Goal: Task Accomplishment & Management: Manage account settings

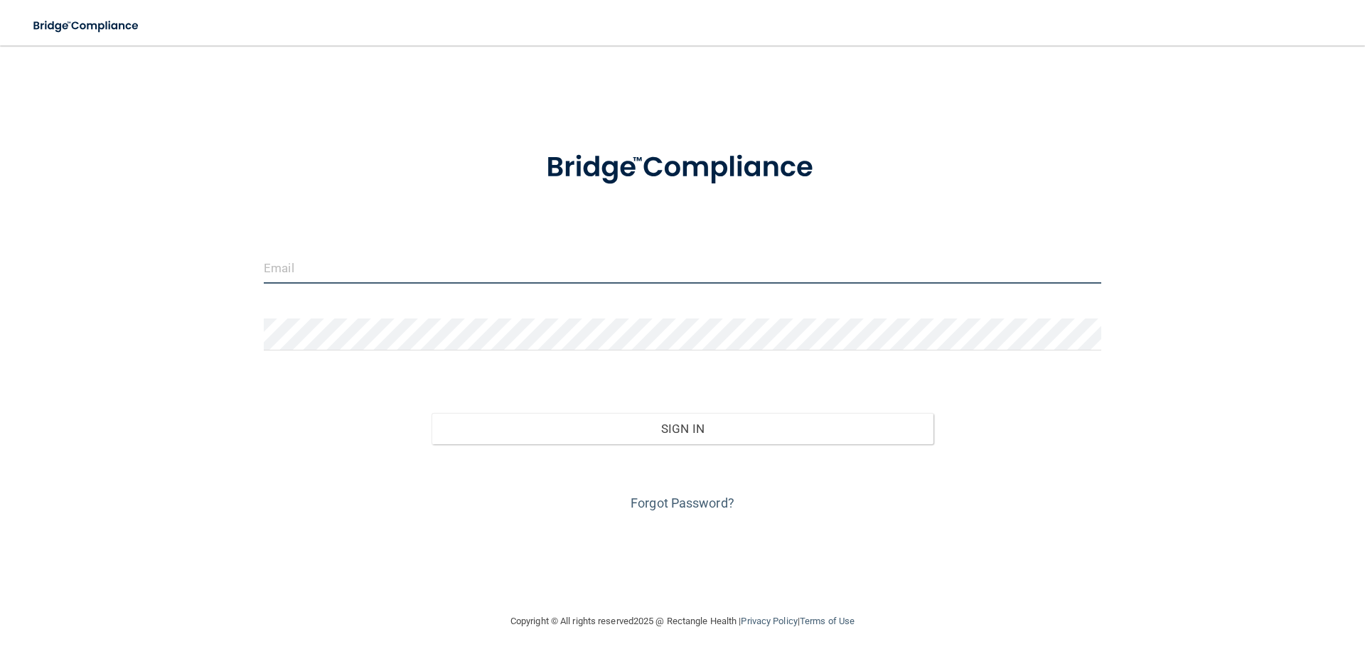
click at [323, 270] on input "email" at bounding box center [683, 268] width 838 height 32
type input "d"
type input "[EMAIL_ADDRESS][DOMAIN_NAME]"
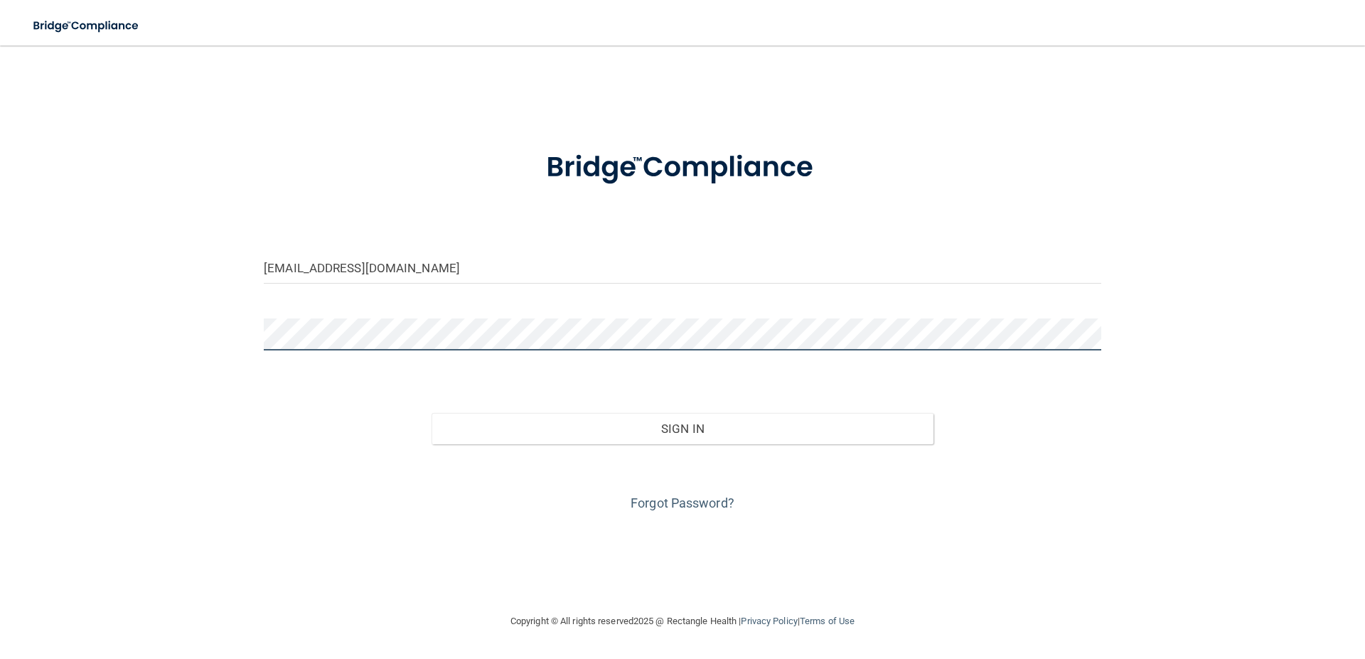
click at [432, 413] on button "Sign In" at bounding box center [683, 428] width 503 height 31
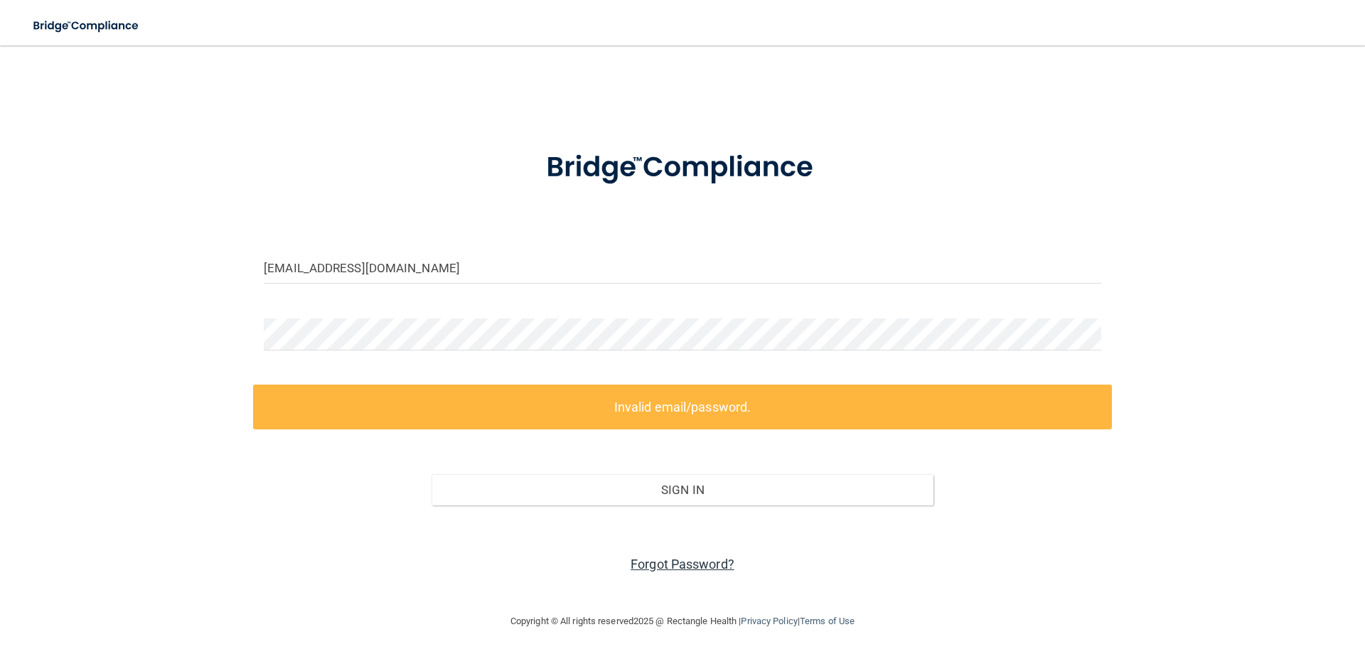
click at [693, 560] on link "Forgot Password?" at bounding box center [683, 564] width 104 height 15
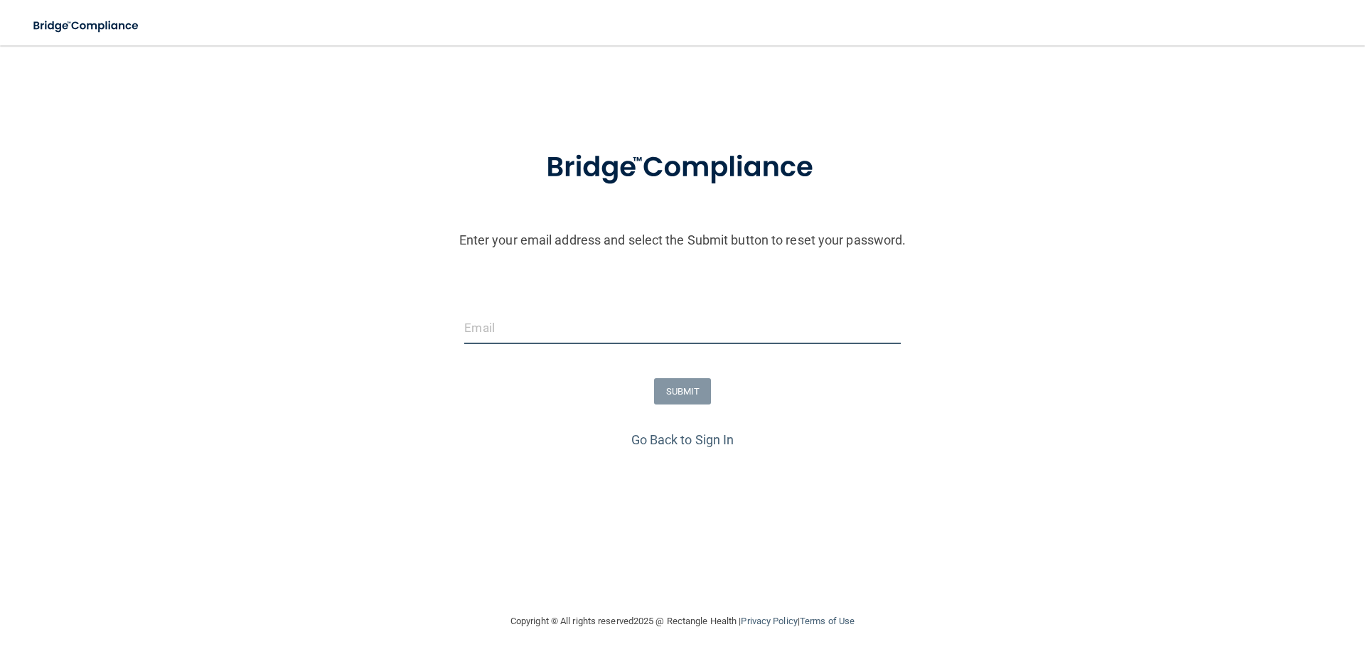
click at [505, 331] on input "email" at bounding box center [682, 328] width 436 height 32
type input "[EMAIL_ADDRESS][DOMAIN_NAME]"
click at [674, 392] on button "SUBMIT" at bounding box center [683, 391] width 58 height 26
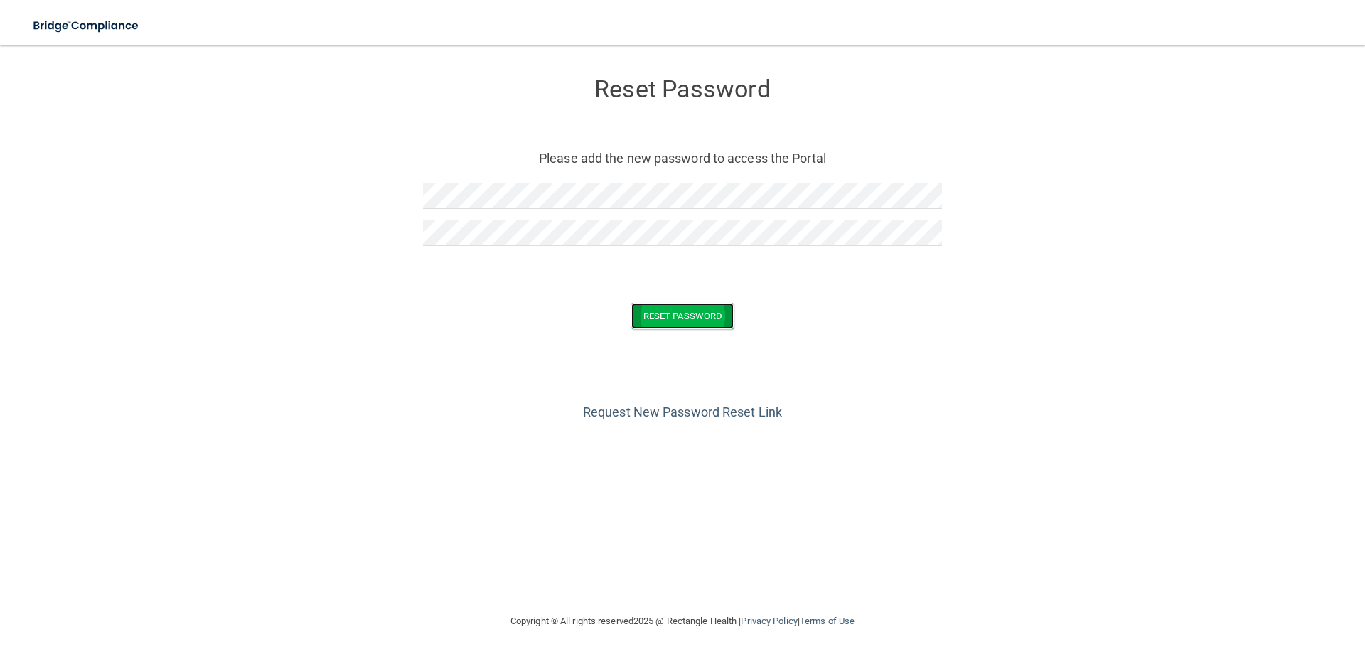
click at [693, 306] on button "Reset Password" at bounding box center [682, 316] width 102 height 26
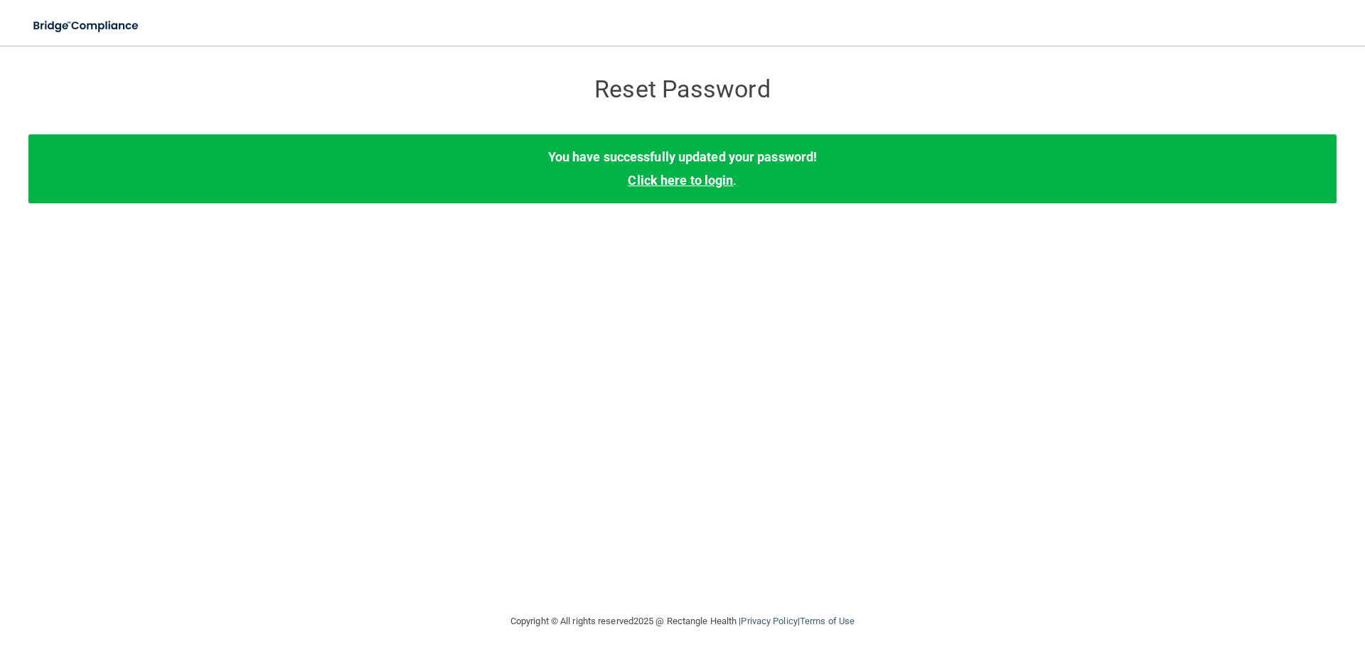
click at [691, 179] on link "Click here to login" at bounding box center [680, 180] width 105 height 15
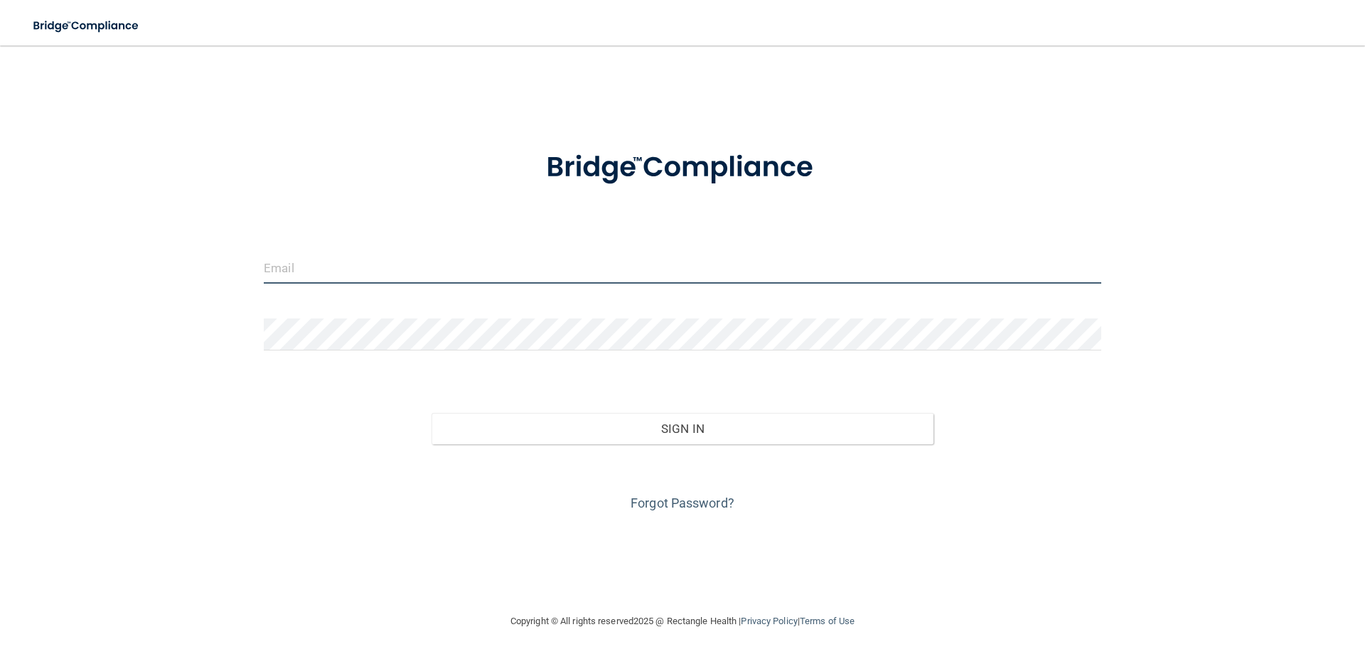
click at [342, 264] on input "email" at bounding box center [683, 268] width 838 height 32
type input "[EMAIL_ADDRESS][DOMAIN_NAME]"
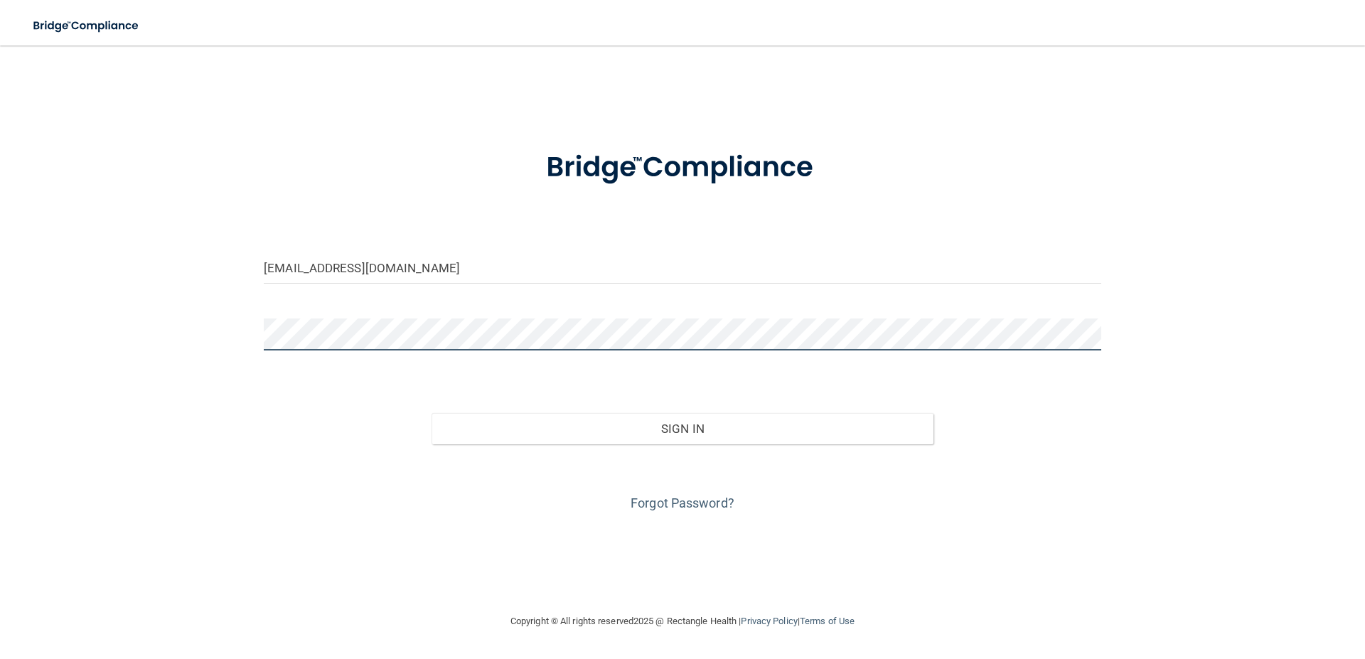
click at [432, 413] on button "Sign In" at bounding box center [683, 428] width 503 height 31
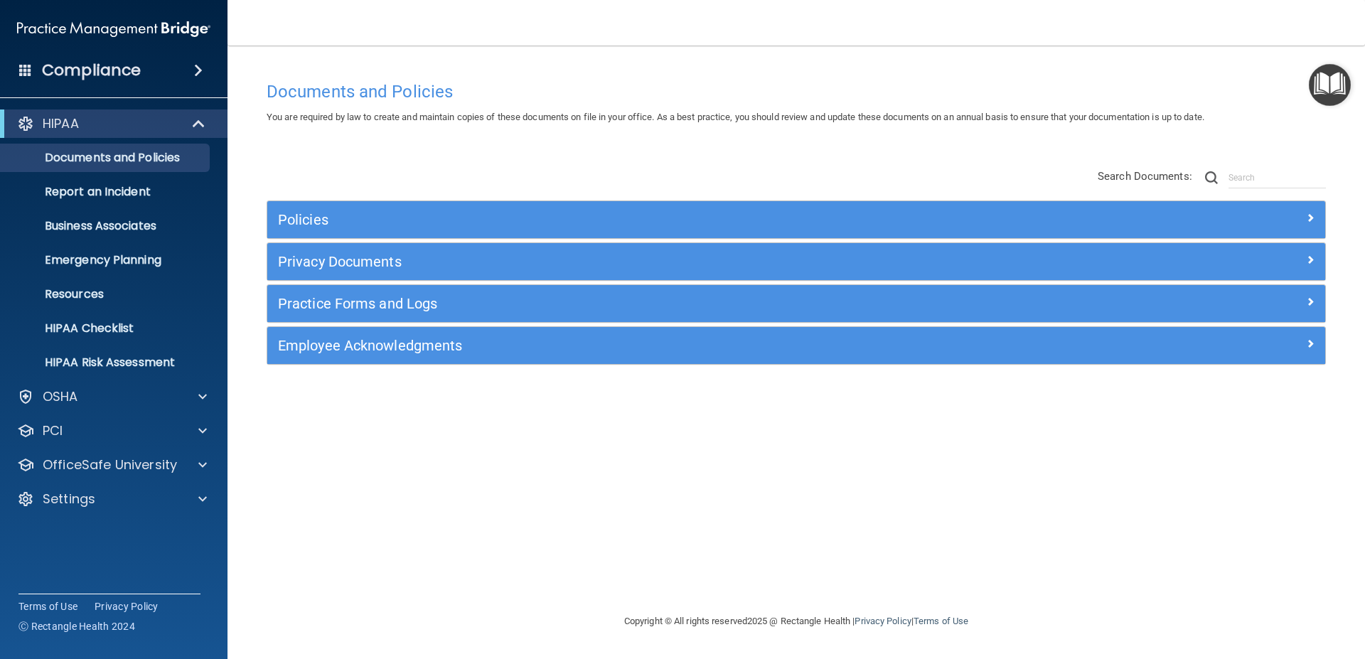
click at [123, 68] on h4 "Compliance" at bounding box center [91, 70] width 99 height 20
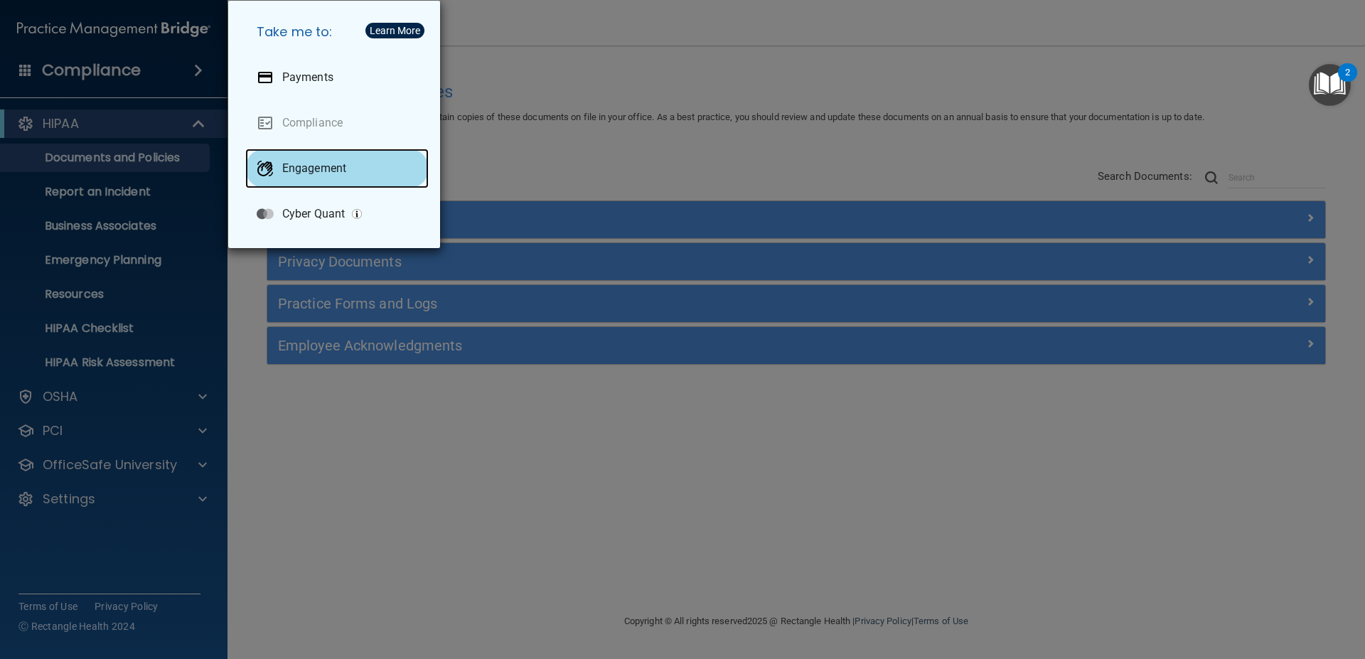
click at [326, 165] on p "Engagement" at bounding box center [314, 168] width 64 height 14
click at [201, 393] on div "Take me to: Payments Compliance Engagement Cyber Quant" at bounding box center [682, 329] width 1365 height 659
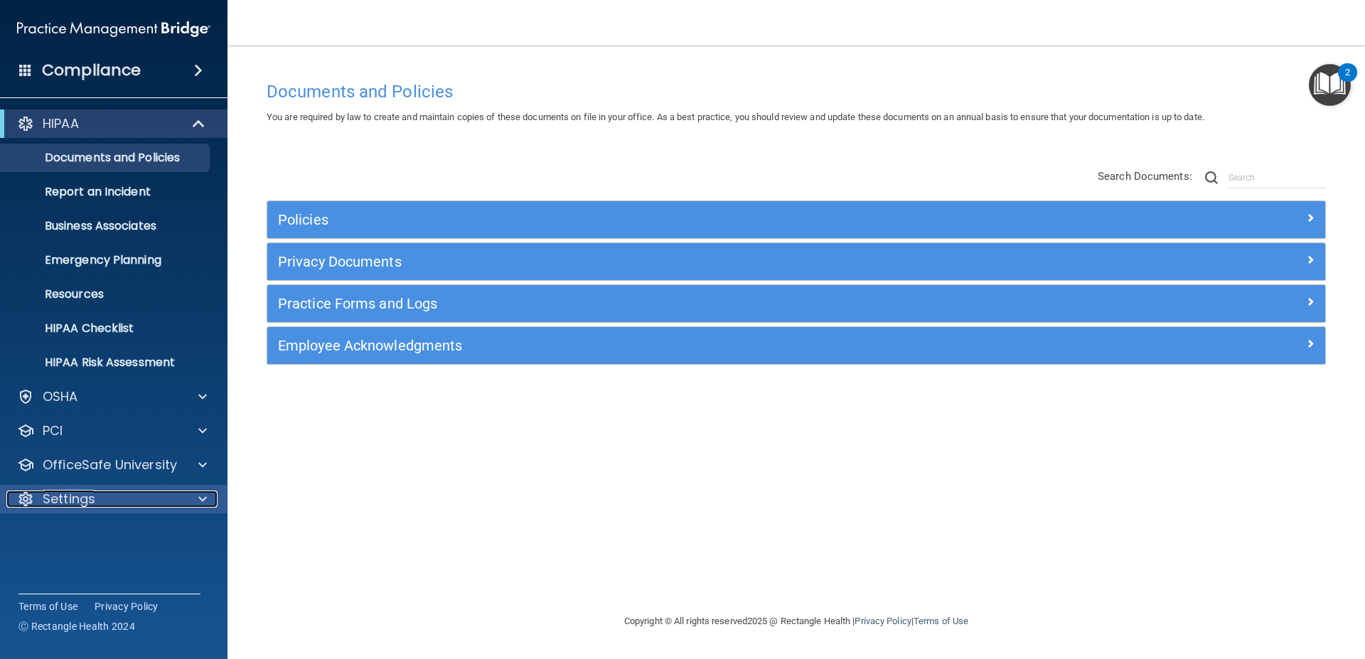
click at [202, 496] on span at bounding box center [202, 499] width 9 height 17
click at [108, 528] on p "My Account" at bounding box center [106, 533] width 194 height 14
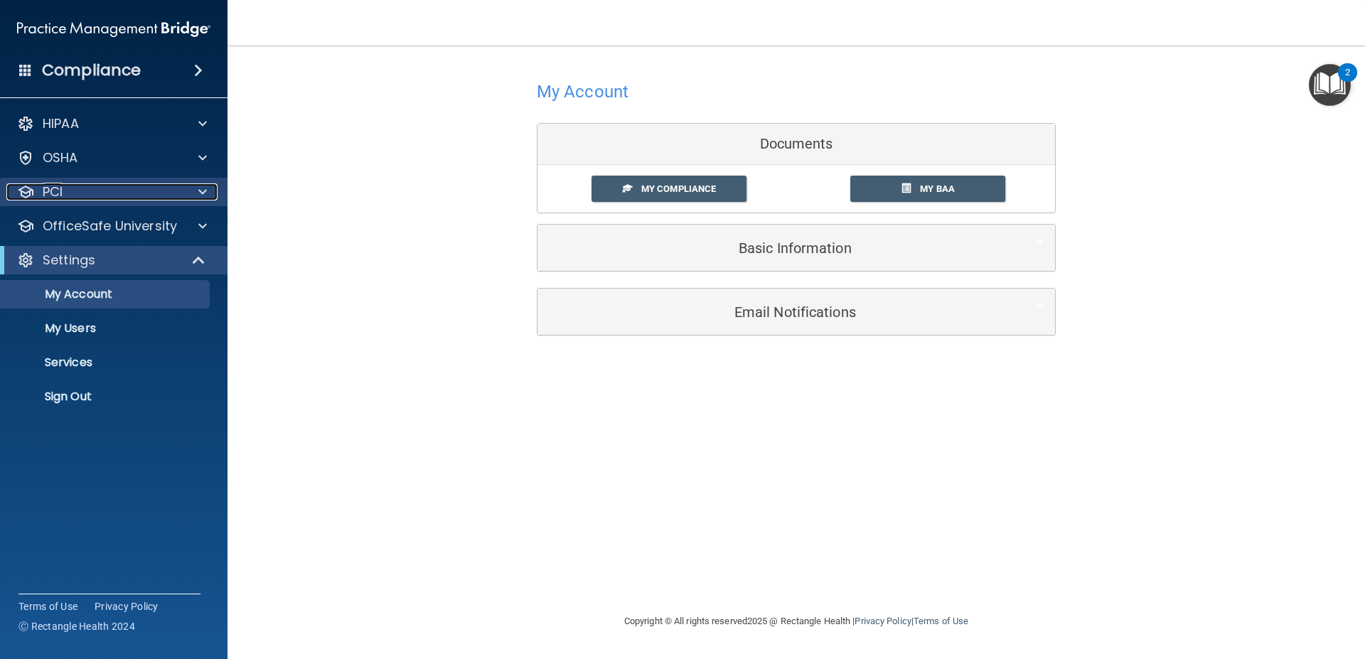
click at [205, 190] on span at bounding box center [202, 191] width 9 height 17
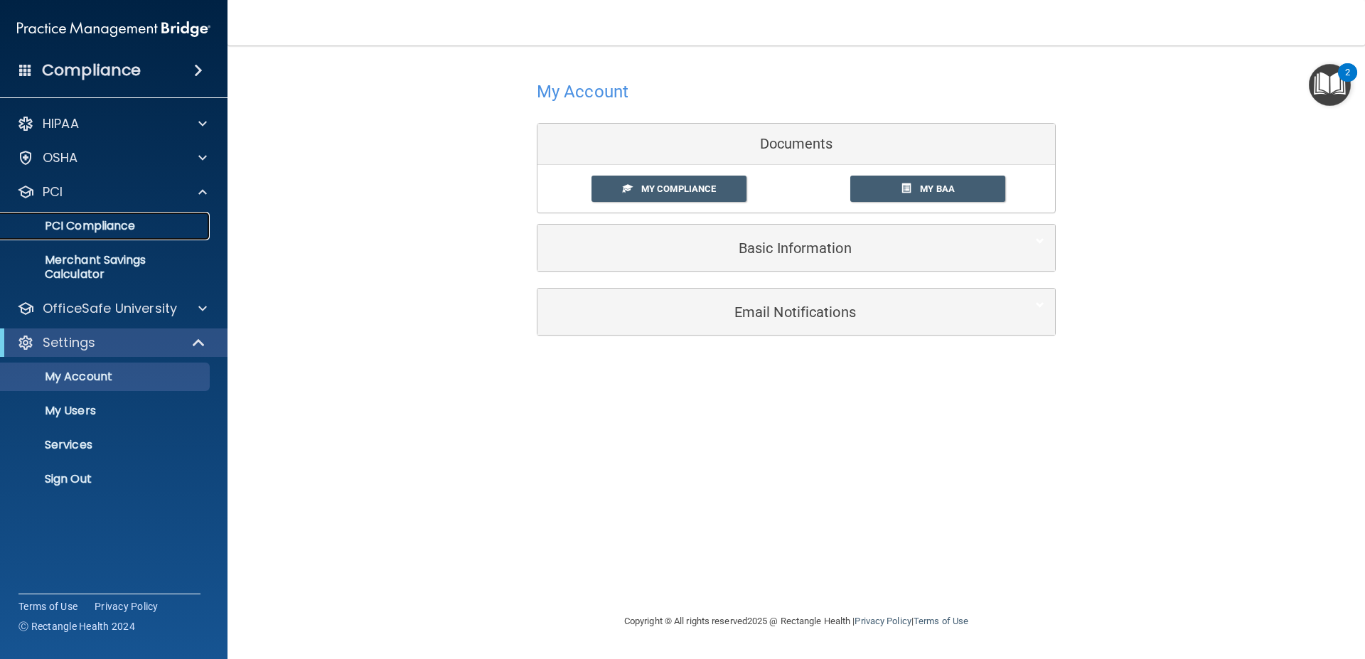
click at [181, 223] on p "PCI Compliance" at bounding box center [106, 226] width 194 height 14
